Goal: Information Seeking & Learning: Learn about a topic

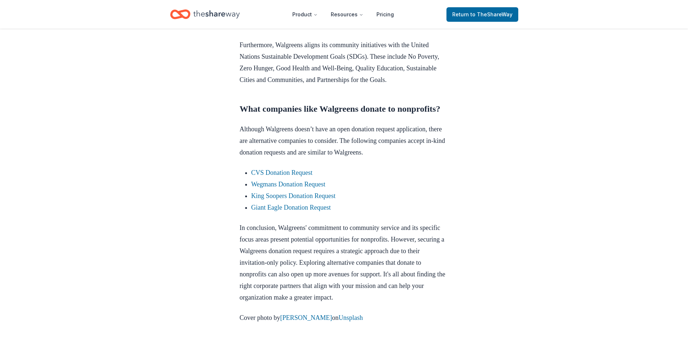
scroll to position [544, 0]
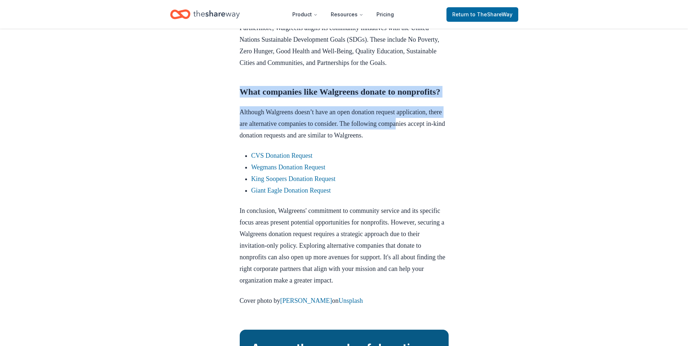
drag, startPoint x: 229, startPoint y: 122, endPoint x: 428, endPoint y: 170, distance: 205.3
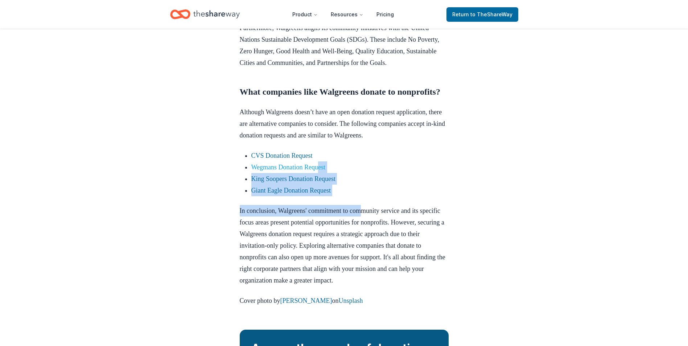
drag, startPoint x: 372, startPoint y: 248, endPoint x: 326, endPoint y: 211, distance: 59.2
click at [326, 211] on div "As a nonprofit event planner, securing corporate sponsorships, like from Walgre…" at bounding box center [344, 11] width 209 height 589
drag, startPoint x: 326, startPoint y: 211, endPoint x: 408, endPoint y: 242, distance: 87.7
click at [408, 196] on li "Giant Eagle Donation Request" at bounding box center [349, 191] width 197 height 12
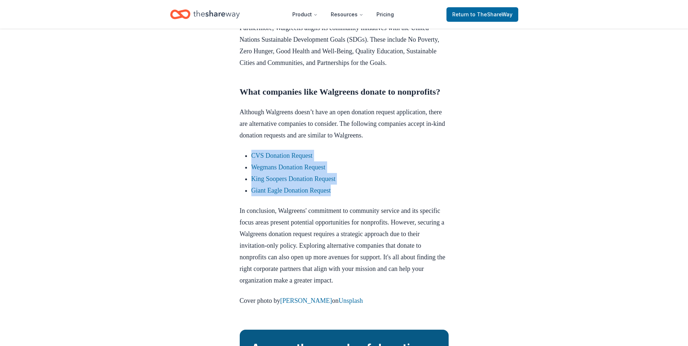
drag, startPoint x: 219, startPoint y: 198, endPoint x: 373, endPoint y: 235, distance: 157.5
